Goal: Task Accomplishment & Management: Use online tool/utility

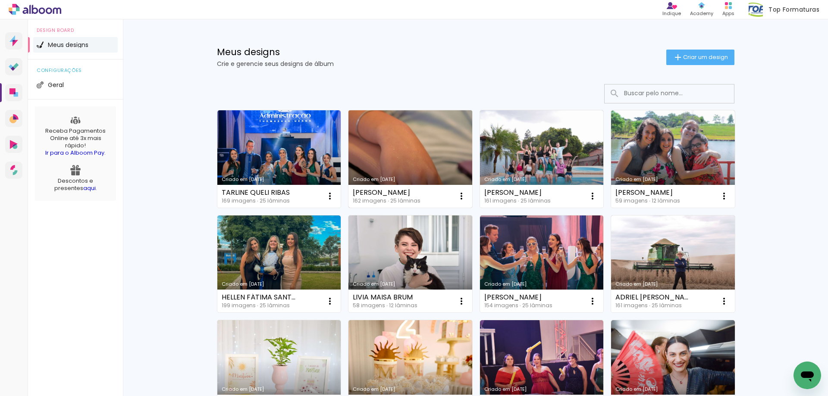
scroll to position [86, 0]
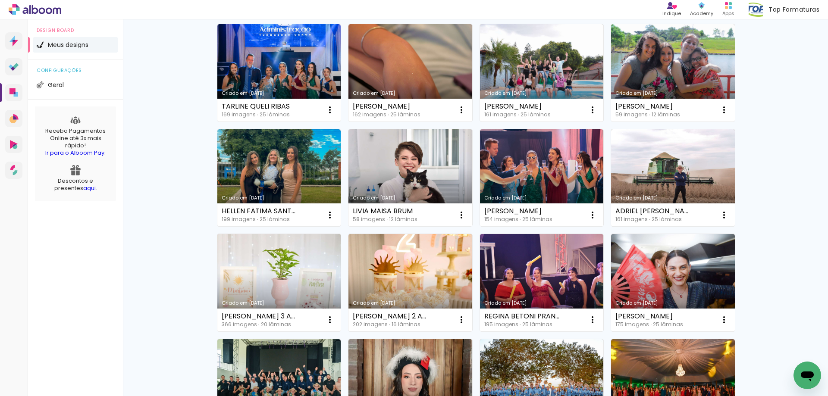
click at [263, 284] on link "Criado em [DATE]" at bounding box center [279, 282] width 124 height 97
